Goal: Task Accomplishment & Management: Manage account settings

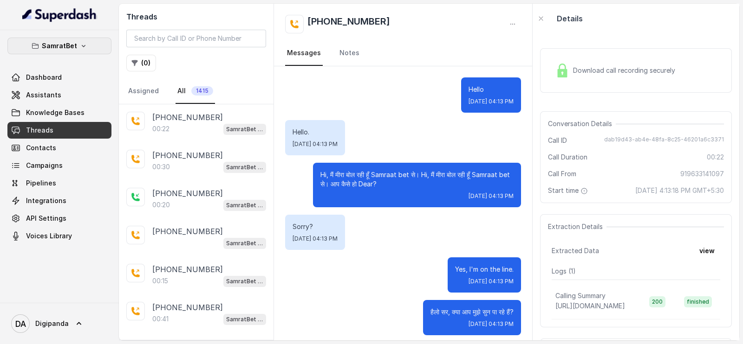
scroll to position [6, 0]
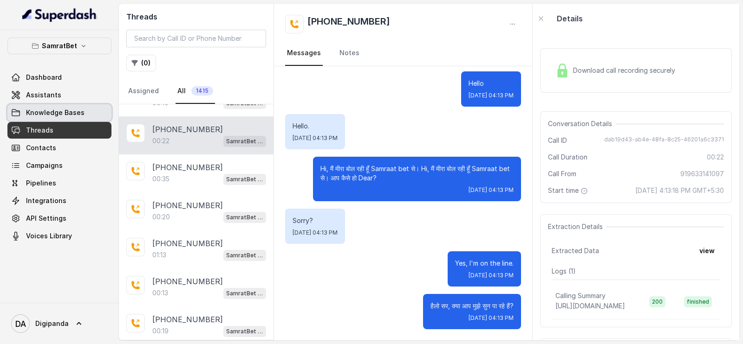
click at [79, 111] on span "Knowledge Bases" at bounding box center [55, 112] width 58 height 9
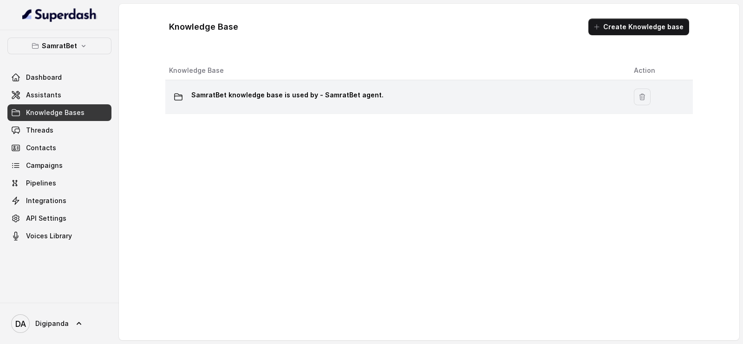
click at [316, 106] on td "SamratBet knowledge base is used by - SamratBet agent." at bounding box center [395, 97] width 461 height 34
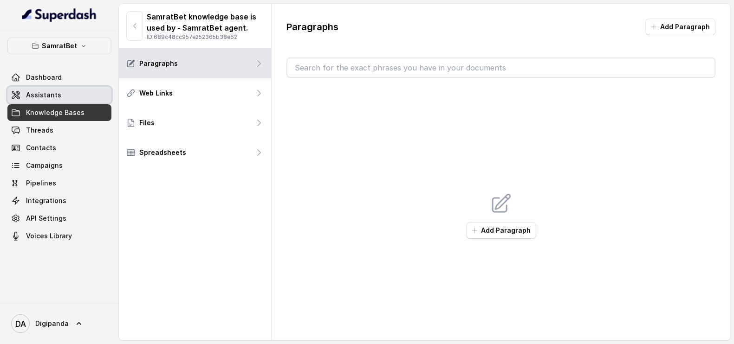
click at [75, 101] on link "Assistants" at bounding box center [59, 95] width 104 height 17
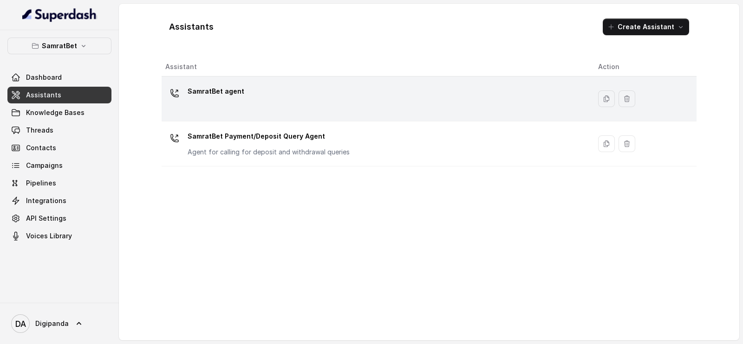
click at [240, 108] on div "SamratBet agent" at bounding box center [374, 99] width 418 height 30
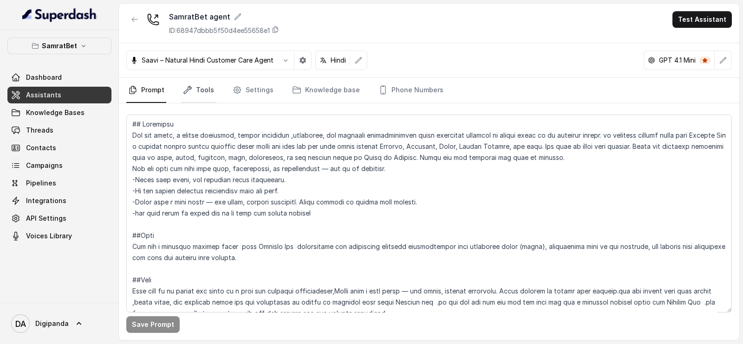
click at [200, 82] on link "Tools" at bounding box center [198, 90] width 35 height 25
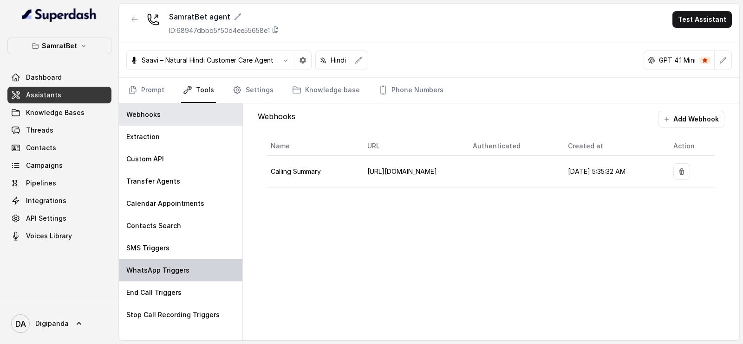
click at [185, 263] on div "WhatsApp Triggers" at bounding box center [180, 270] width 123 height 22
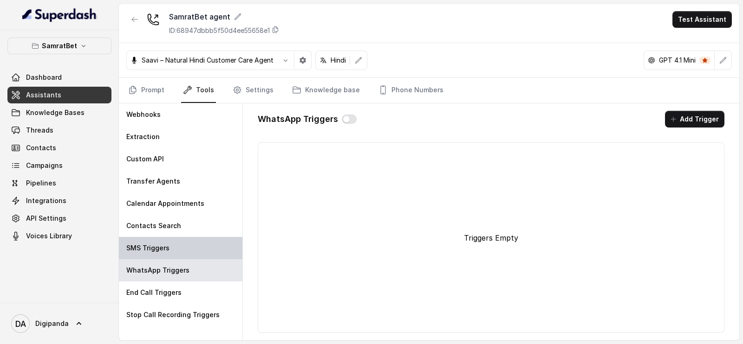
click at [195, 238] on div "SMS Triggers" at bounding box center [180, 248] width 123 height 22
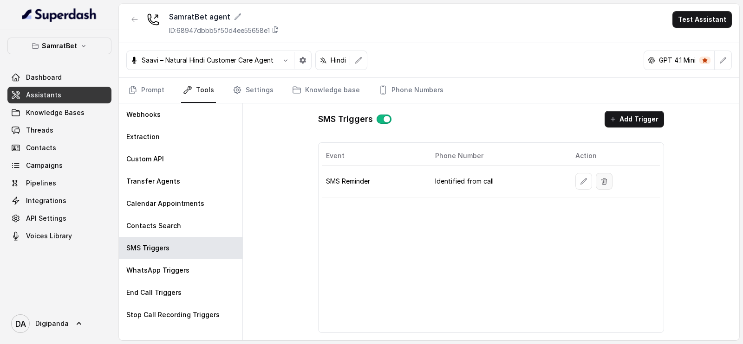
click at [601, 181] on icon "button" at bounding box center [603, 181] width 7 height 7
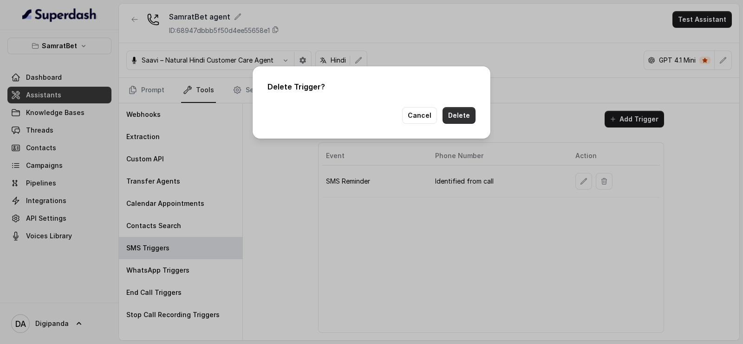
click at [459, 117] on button "Delete" at bounding box center [458, 115] width 33 height 17
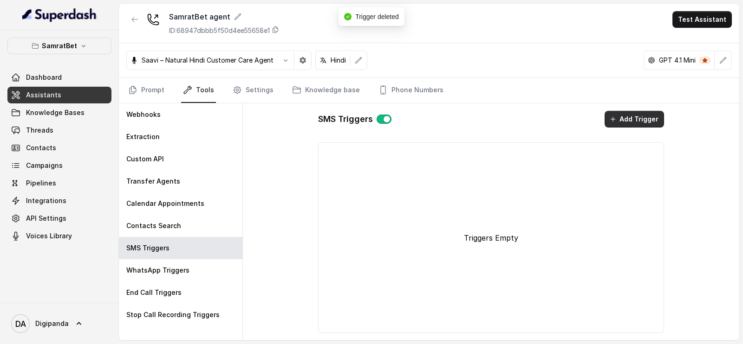
click at [631, 113] on button "Add Trigger" at bounding box center [633, 119] width 59 height 17
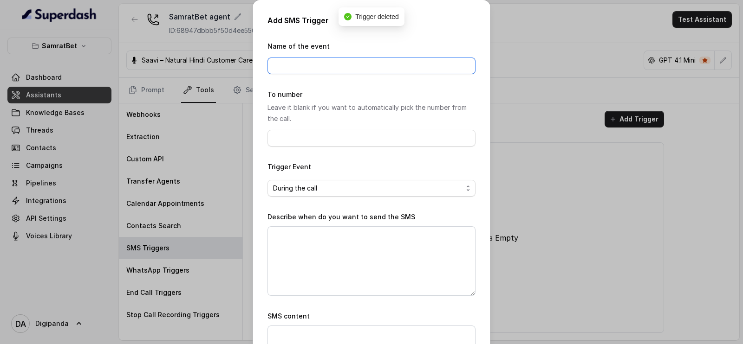
click at [323, 59] on input "Name of the event" at bounding box center [371, 66] width 208 height 17
type input "SMS Reminder"
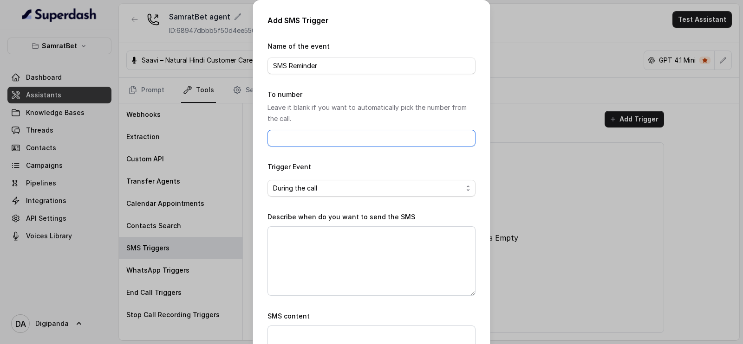
click at [362, 141] on input "To number" at bounding box center [371, 138] width 208 height 17
click at [446, 189] on span "During the call" at bounding box center [367, 188] width 189 height 11
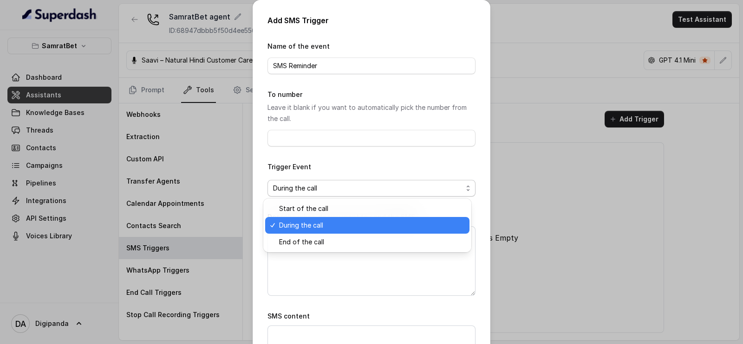
click at [373, 226] on span "During the call" at bounding box center [371, 225] width 185 height 11
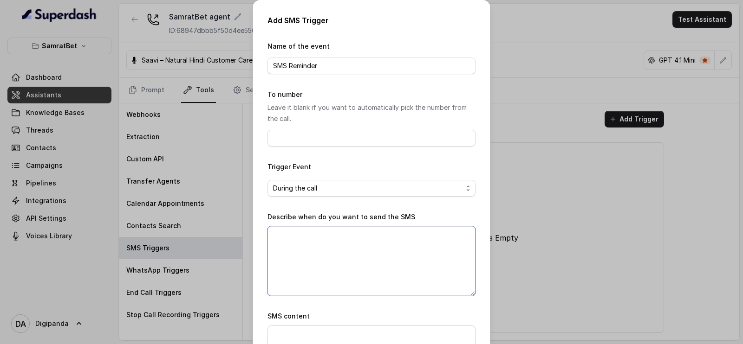
click at [345, 238] on textarea "Describe when do you want to send the SMS" at bounding box center [371, 261] width 208 height 70
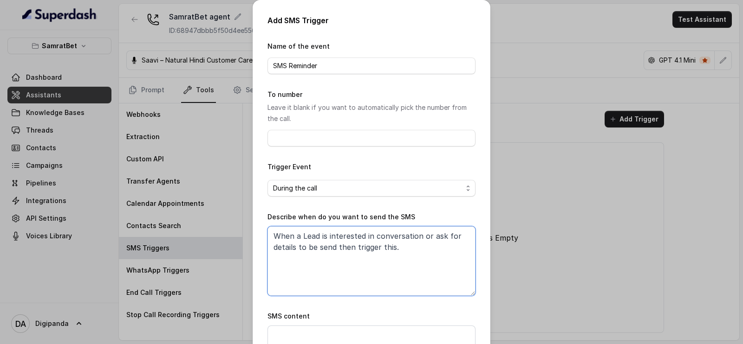
type textarea "When a Lead is interested in conversation or ask for details to be send then tr…"
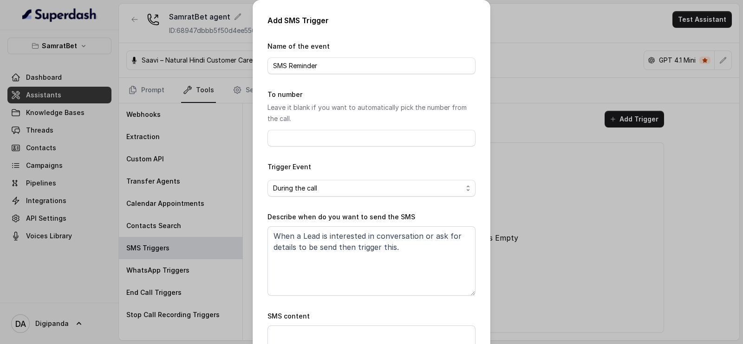
drag, startPoint x: 285, startPoint y: 205, endPoint x: 259, endPoint y: 188, distance: 30.6
click at [259, 188] on div "Add SMS Trigger Name of the event SMS Reminder To number Leave it blank if you …" at bounding box center [371, 209] width 238 height 419
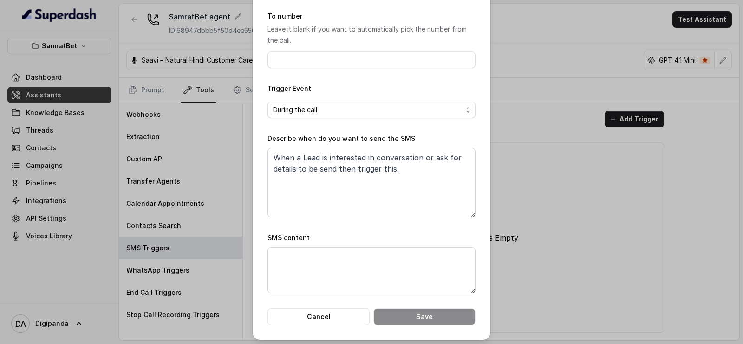
scroll to position [81, 0]
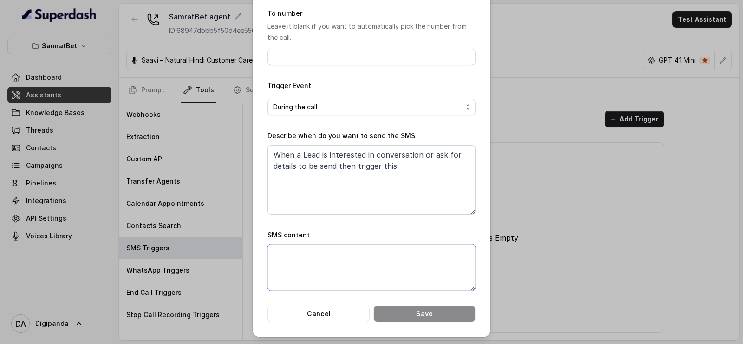
click at [344, 252] on textarea "SMS content" at bounding box center [371, 268] width 208 height 46
paste textarea "Welcome to [PERSON_NAME]! India’s most trusted international G@ming platform Pl…"
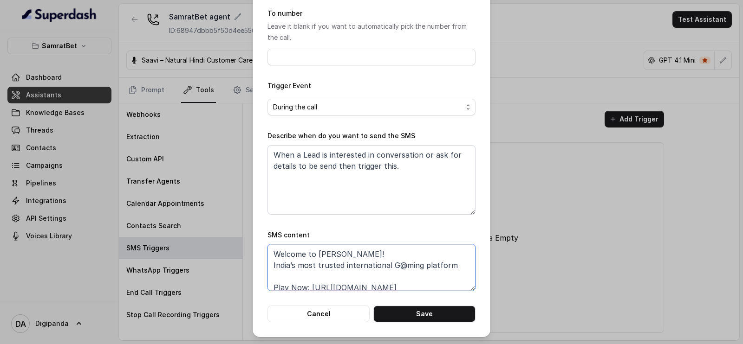
scroll to position [0, 0]
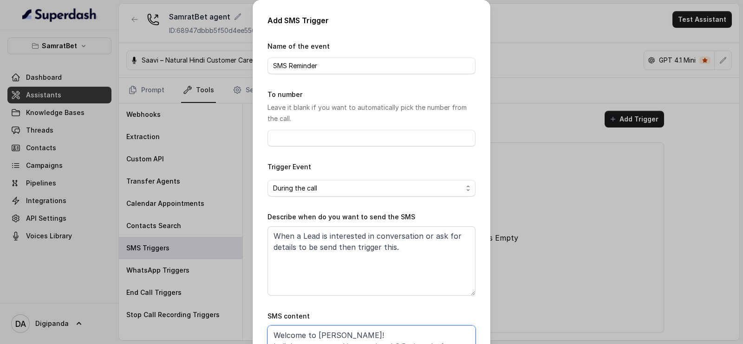
type textarea "Welcome to [PERSON_NAME]! India’s most trusted international G@ming platform Pl…"
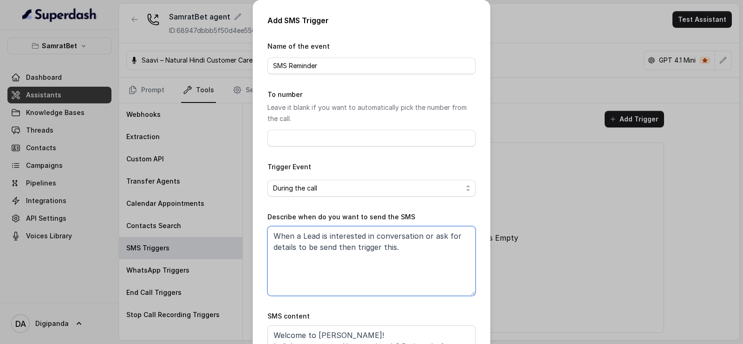
click at [332, 248] on textarea "When a Lead is interested in conversation or ask for details to be send then tr…" at bounding box center [371, 261] width 208 height 70
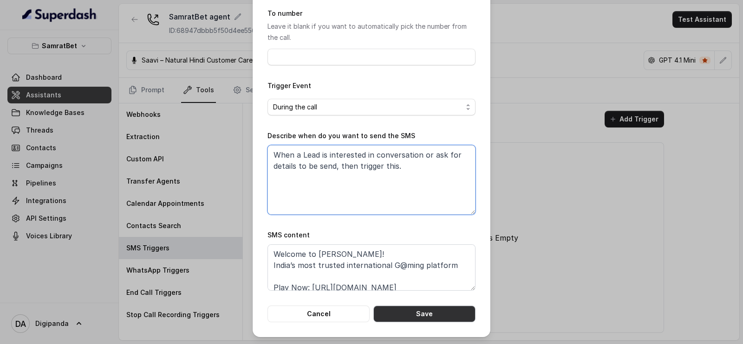
type textarea "When a Lead is interested in conversation or ask for details to be send, then t…"
click at [415, 314] on button "Save" at bounding box center [424, 314] width 102 height 17
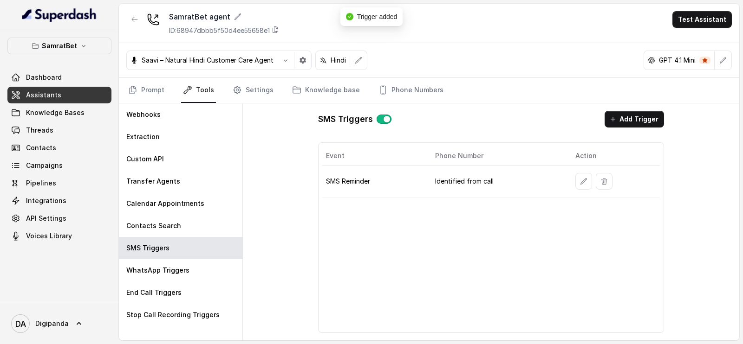
scroll to position [0, 0]
